Goal: Feedback & Contribution: Submit feedback/report problem

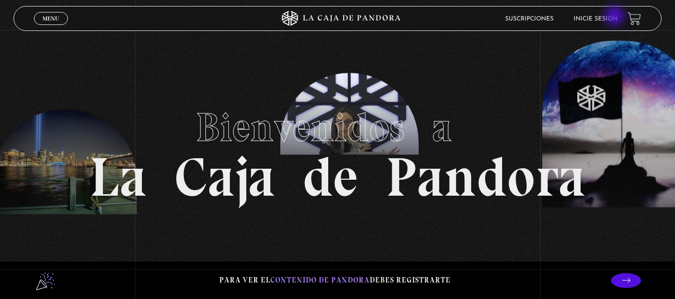
click at [613, 17] on link "Inicie sesión" at bounding box center [596, 19] width 44 height 6
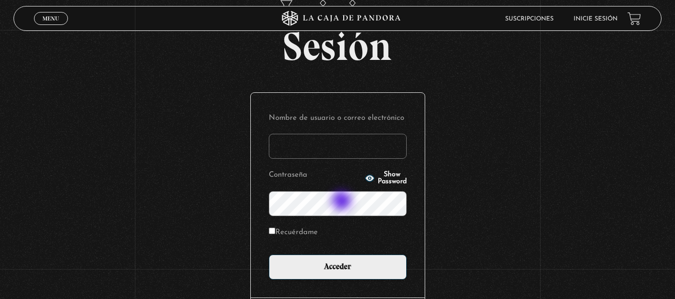
scroll to position [71, 0]
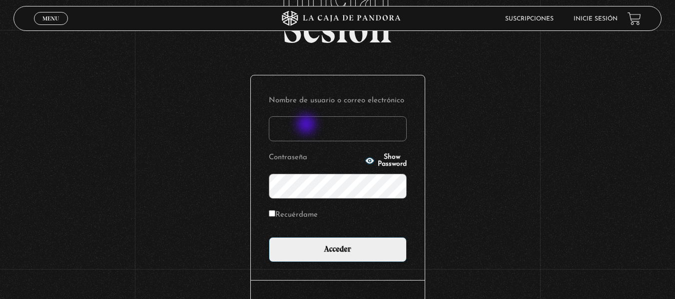
click at [307, 125] on input "Nombre de usuario o correo electrónico" at bounding box center [338, 128] width 138 height 25
type input "erickadiezg@gmail.com"
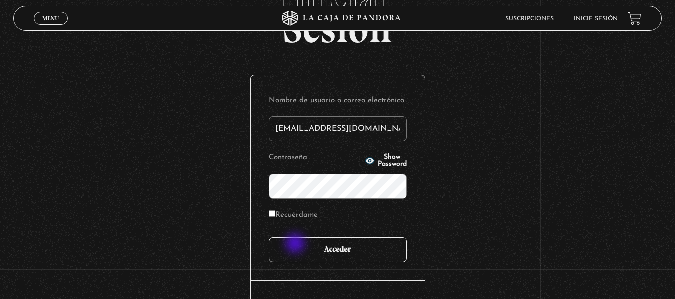
click at [297, 245] on input "Acceder" at bounding box center [338, 249] width 138 height 25
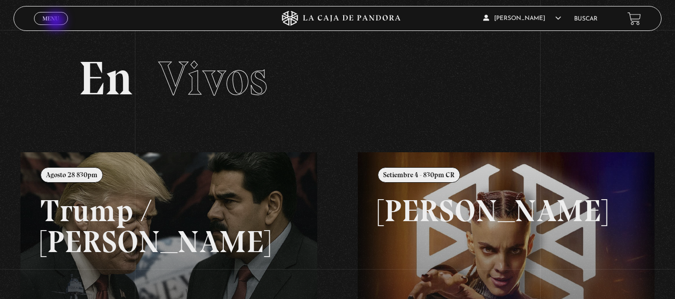
click at [56, 21] on span "Menu" at bounding box center [50, 18] width 16 height 6
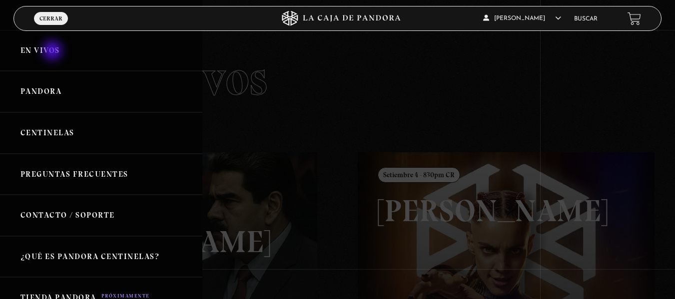
click at [53, 51] on link "En vivos" at bounding box center [101, 50] width 202 height 41
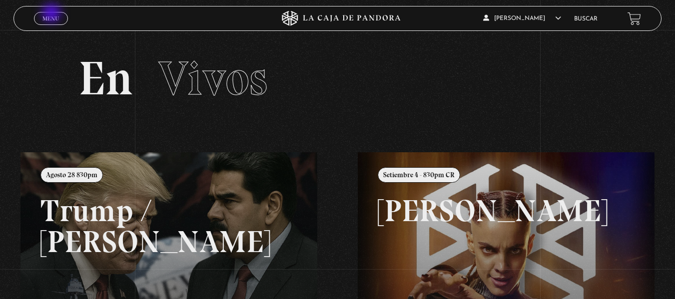
click at [52, 14] on link "Menu Cerrar" at bounding box center [51, 18] width 34 height 13
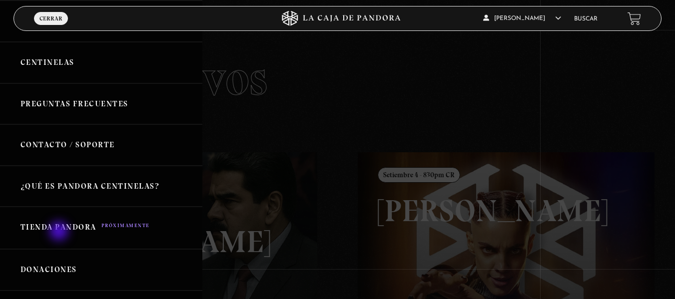
scroll to position [71, 0]
click at [61, 140] on link "Contacto / Soporte" at bounding box center [101, 144] width 202 height 41
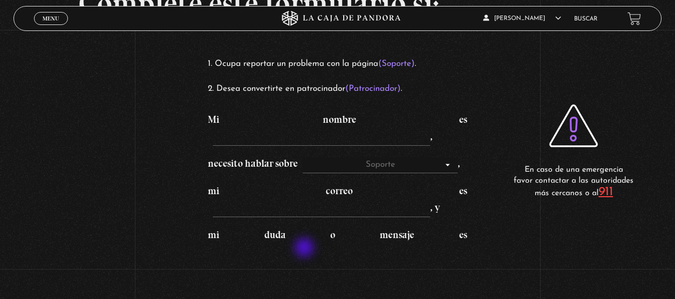
scroll to position [83, 0]
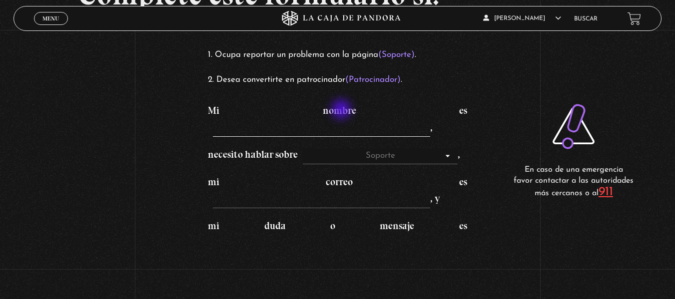
click at [342, 121] on input "Mi nombre es ," at bounding box center [321, 129] width 217 height 16
type input "[PERSON_NAME]"
click at [359, 192] on input "mi correo es , y" at bounding box center [321, 200] width 217 height 16
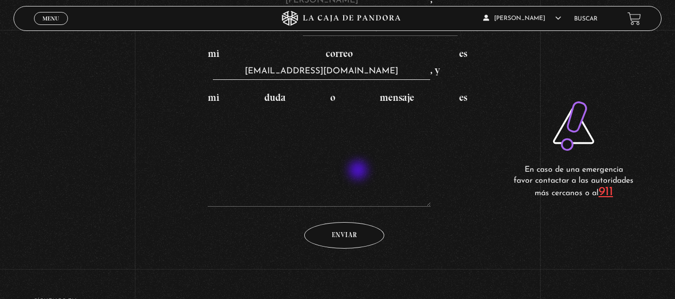
scroll to position [221, 0]
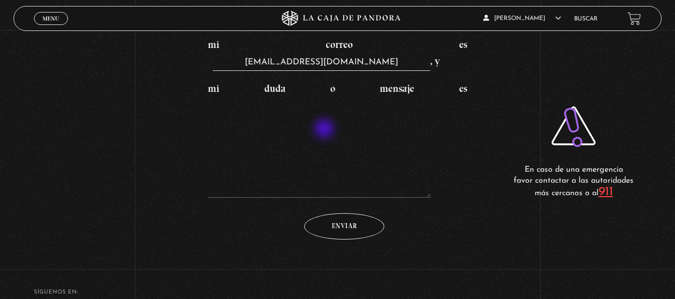
type input "[EMAIL_ADDRESS][DOMAIN_NAME]"
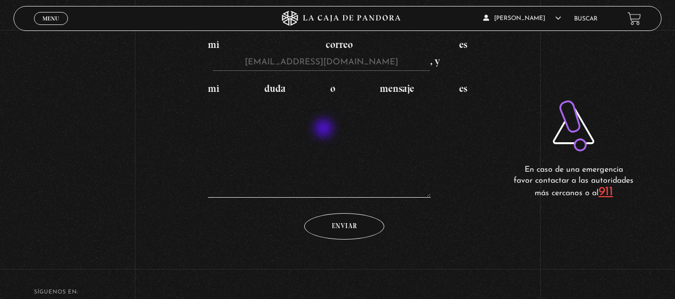
click at [325, 129] on textarea "mi duda o mensaje es" at bounding box center [319, 148] width 223 height 100
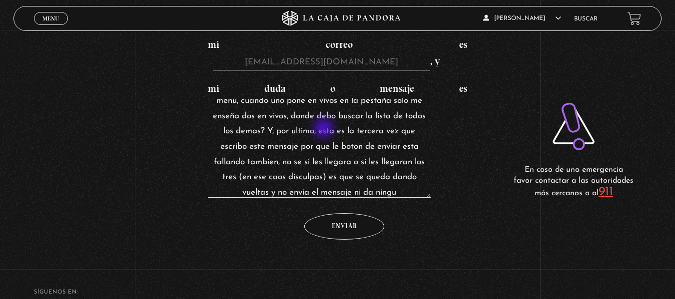
scroll to position [142, 0]
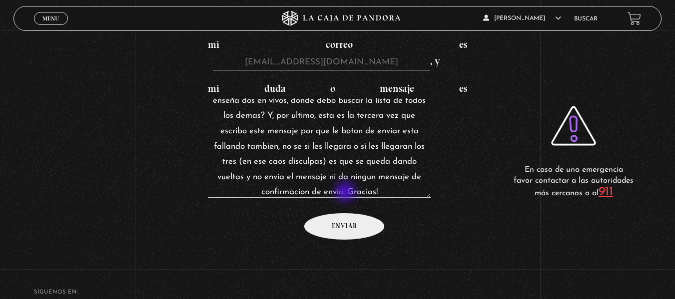
type textarea "Hola! Gracias, cuando ingreso a la pagina en mi televisor e ingreso a ¨buscar¨ …"
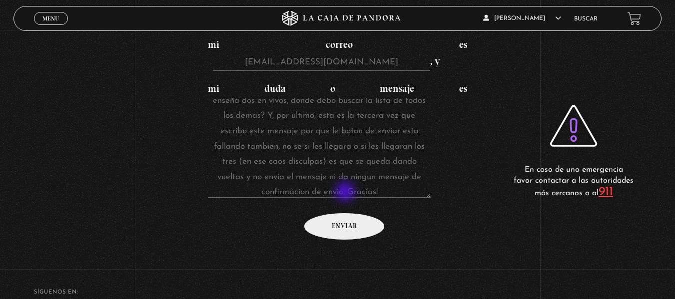
click at [346, 213] on input "Enviar" at bounding box center [344, 226] width 80 height 26
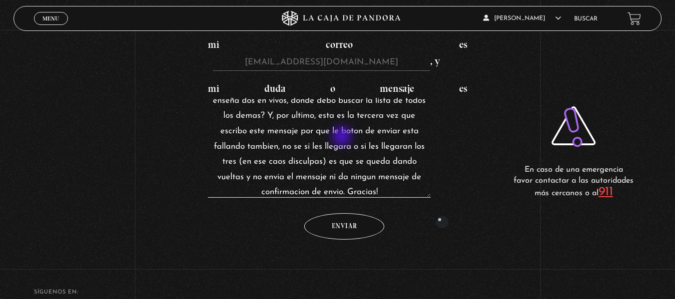
click at [343, 137] on textarea "Hola! Gracias, cuando ingreso a la pagina en mi televisor e ingreso a ¨buscar¨ …" at bounding box center [319, 148] width 223 height 100
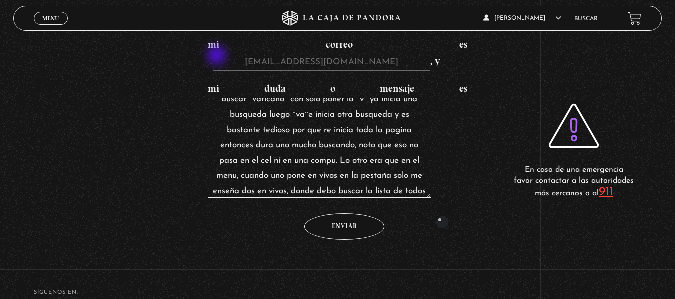
scroll to position [0, 0]
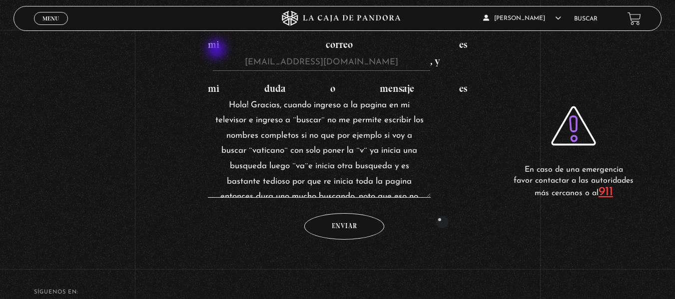
drag, startPoint x: 418, startPoint y: 154, endPoint x: 217, endPoint y: 50, distance: 226.1
click at [217, 82] on label "mi duda o mensaje es Hola! Gracias, cuando ingreso a la pagina en mi televisor …" at bounding box center [337, 141] width 259 height 118
click at [217, 98] on textarea "Hola! Gracias, cuando ingreso a la pagina en mi televisor e ingreso a ¨buscar¨ …" at bounding box center [319, 148] width 223 height 100
click at [495, 129] on div "Complete este formulario si: Ocupa reportar un problema con la página (Soporte)…" at bounding box center [337, 17] width 675 height 476
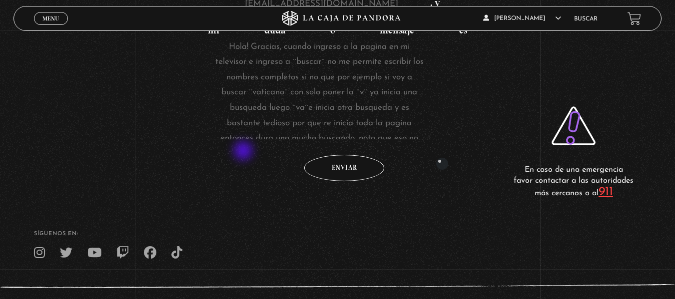
scroll to position [296, 0]
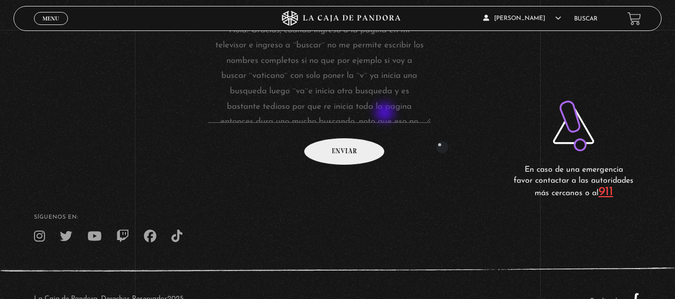
click at [384, 138] on input "Enviar" at bounding box center [344, 151] width 80 height 26
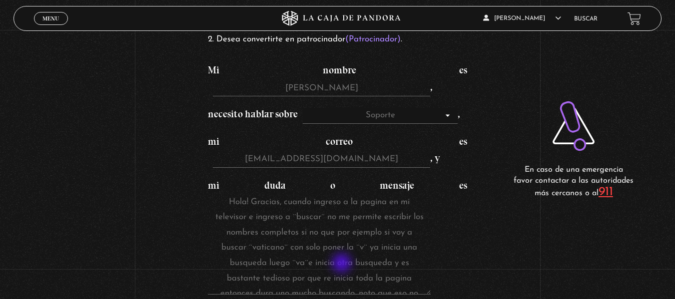
scroll to position [218, 0]
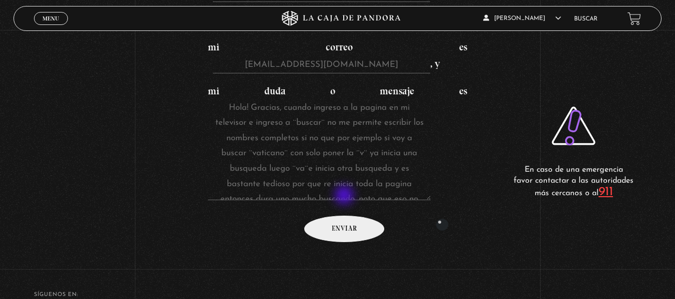
click at [345, 216] on input "Enviar" at bounding box center [344, 229] width 80 height 26
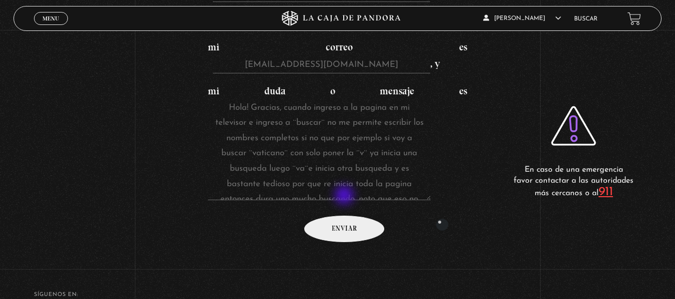
click at [345, 216] on input "Enviar" at bounding box center [344, 229] width 80 height 26
